Goal: Task Accomplishment & Management: Complete application form

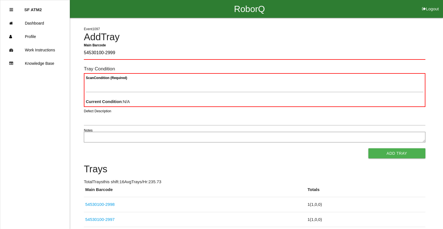
type Barcode "54530100-2999"
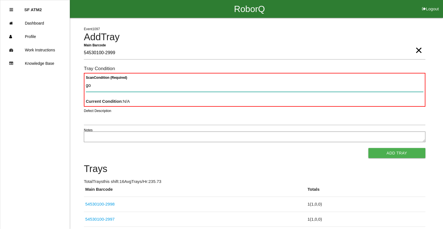
type Condition "goo"
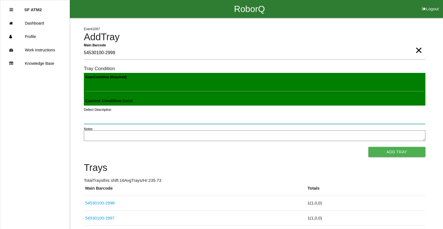
click at [368, 147] on button "Add Tray" at bounding box center [396, 152] width 57 height 10
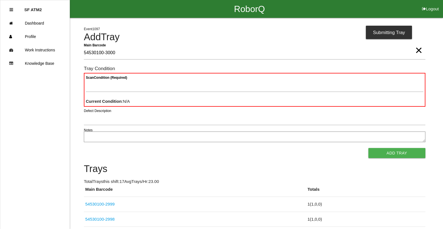
type Barcode "54530100-3000"
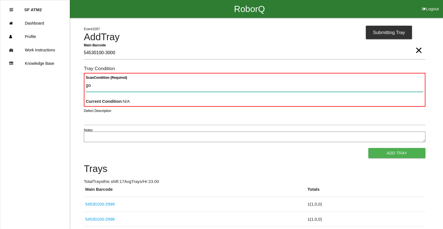
type Condition "goo"
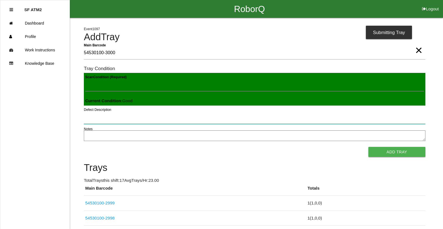
click at [368, 147] on button "Add Tray" at bounding box center [396, 152] width 57 height 10
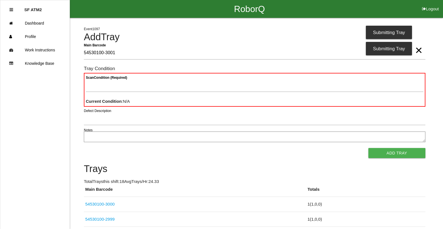
type Barcode "54530100-3001"
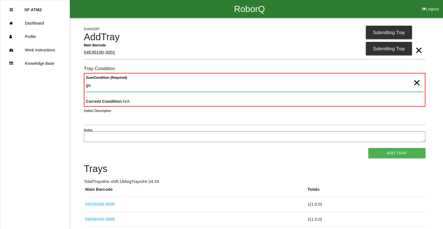
type Condition "goo"
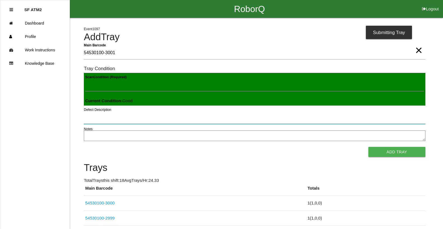
click at [368, 147] on button "Add Tray" at bounding box center [396, 152] width 57 height 10
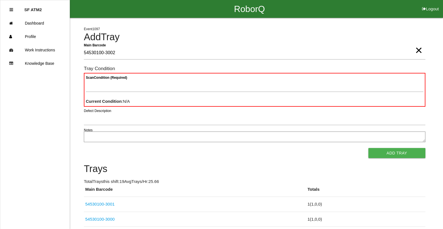
type Barcode "54530100-3002"
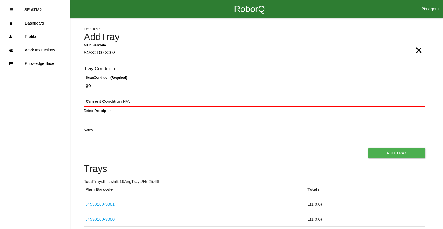
type Condition "goo"
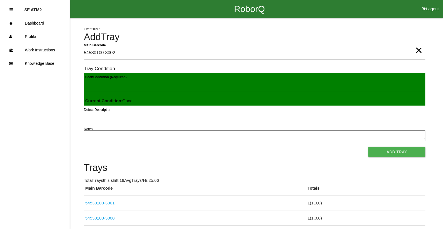
click at [368, 147] on button "Add Tray" at bounding box center [396, 152] width 57 height 10
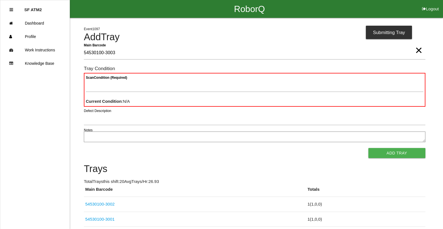
type Barcode "54530100-3003"
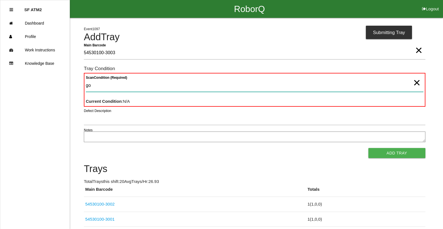
type Condition "goo"
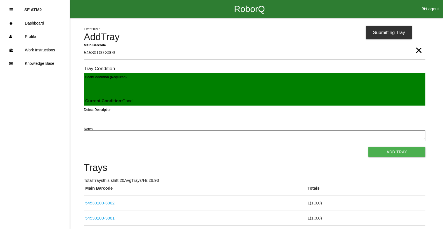
click at [368, 147] on button "Add Tray" at bounding box center [396, 152] width 57 height 10
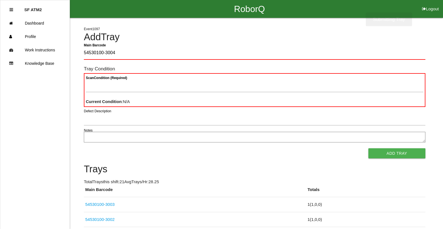
type Barcode "54530100-3004"
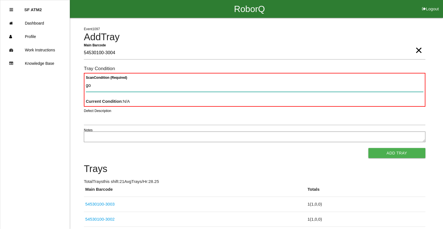
type Condition "goo"
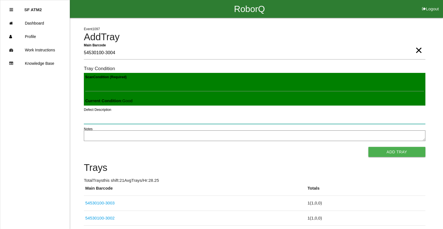
click at [368, 147] on button "Add Tray" at bounding box center [396, 152] width 57 height 10
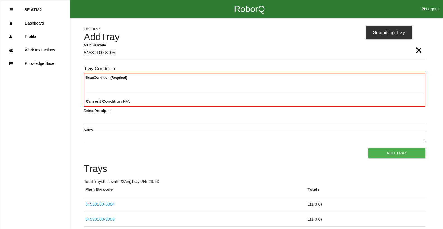
type Barcode "54530100-3005"
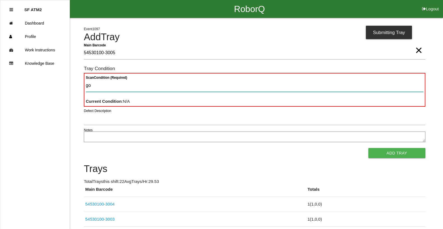
type Condition "goo"
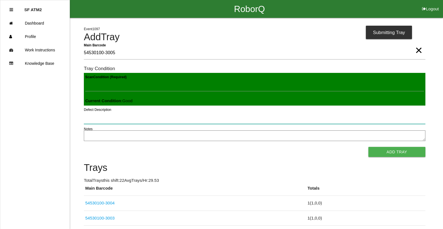
click at [368, 147] on button "Add Tray" at bounding box center [396, 152] width 57 height 10
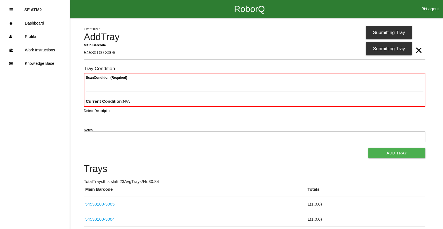
type Barcode "54530100-3006"
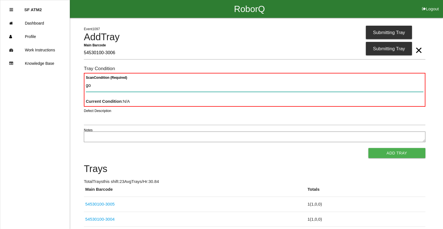
type Condition "goo"
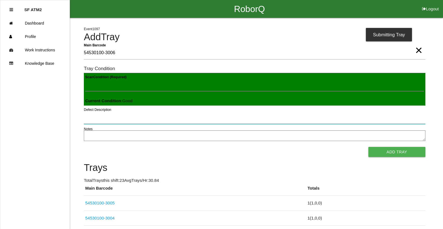
click at [368, 147] on button "Add Tray" at bounding box center [396, 152] width 57 height 10
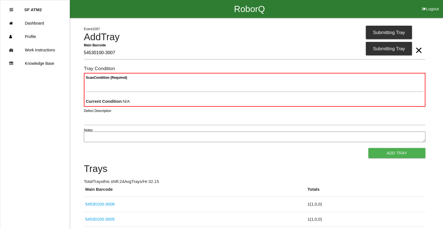
type Barcode "54530100-3007"
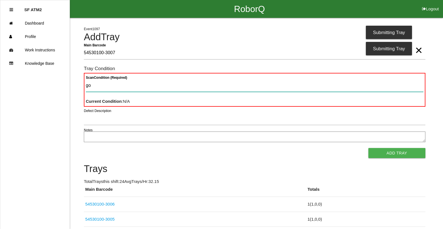
type Condition "goo"
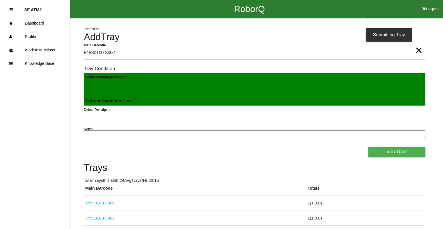
click at [368, 147] on button "Add Tray" at bounding box center [396, 152] width 57 height 10
